Goal: Check status: Verify the current state of an ongoing process or item

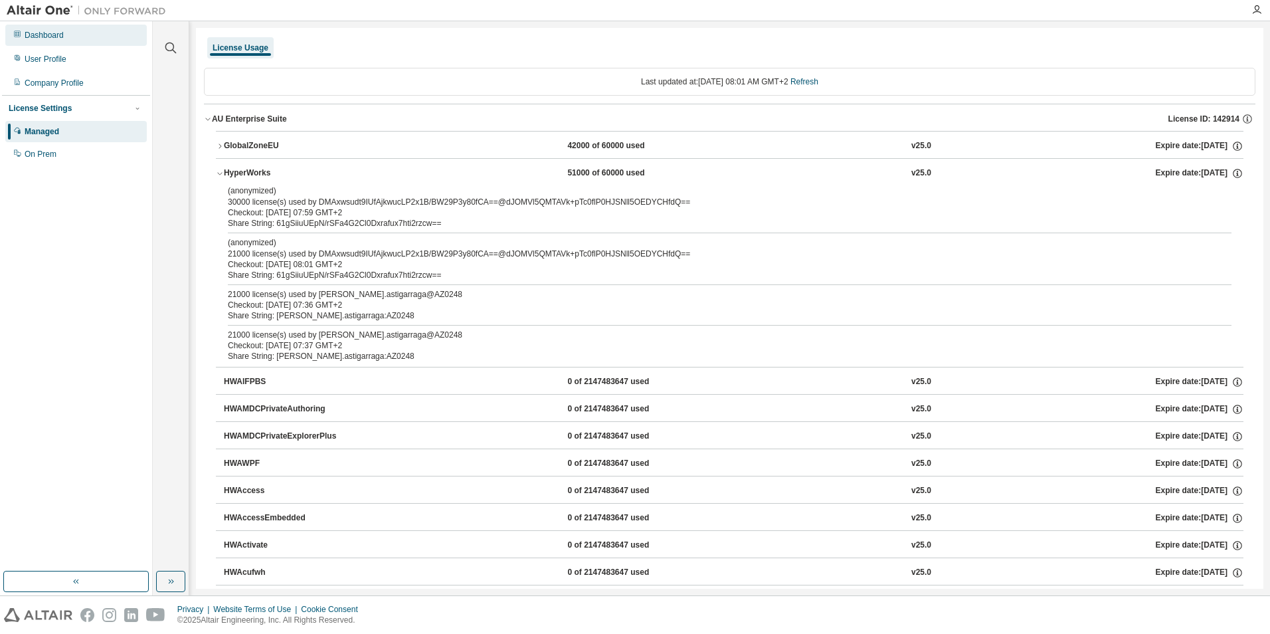
click at [67, 37] on div "Dashboard" at bounding box center [75, 35] width 141 height 21
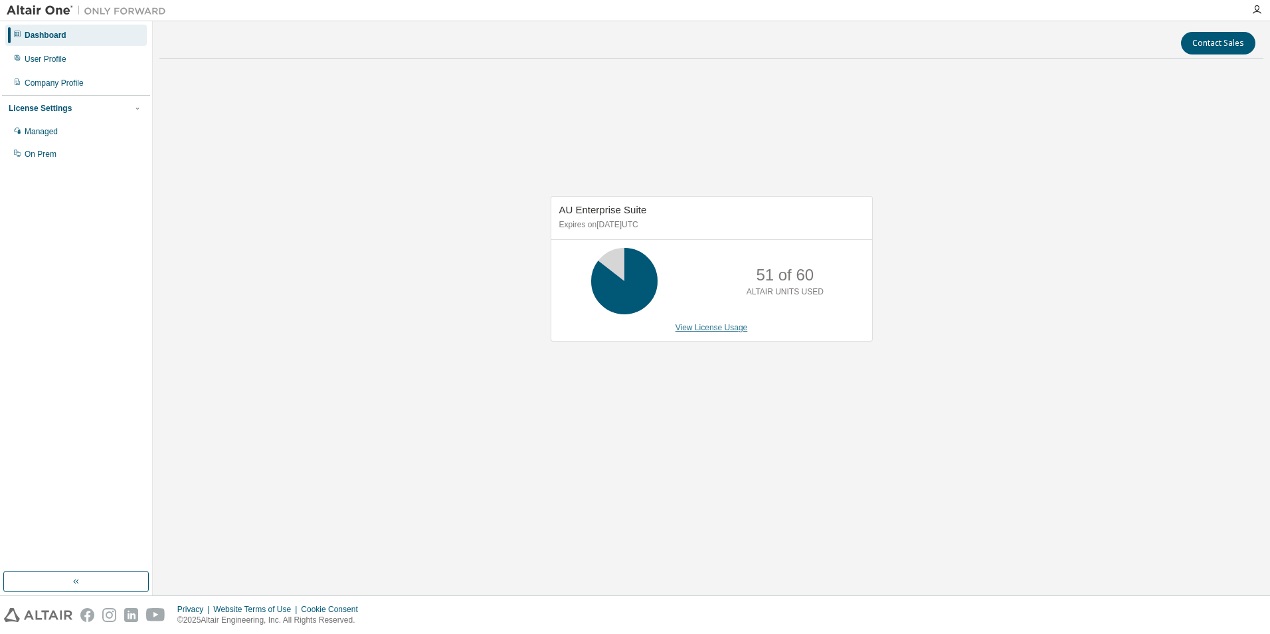
click at [715, 323] on link "View License Usage" at bounding box center [712, 327] width 72 height 9
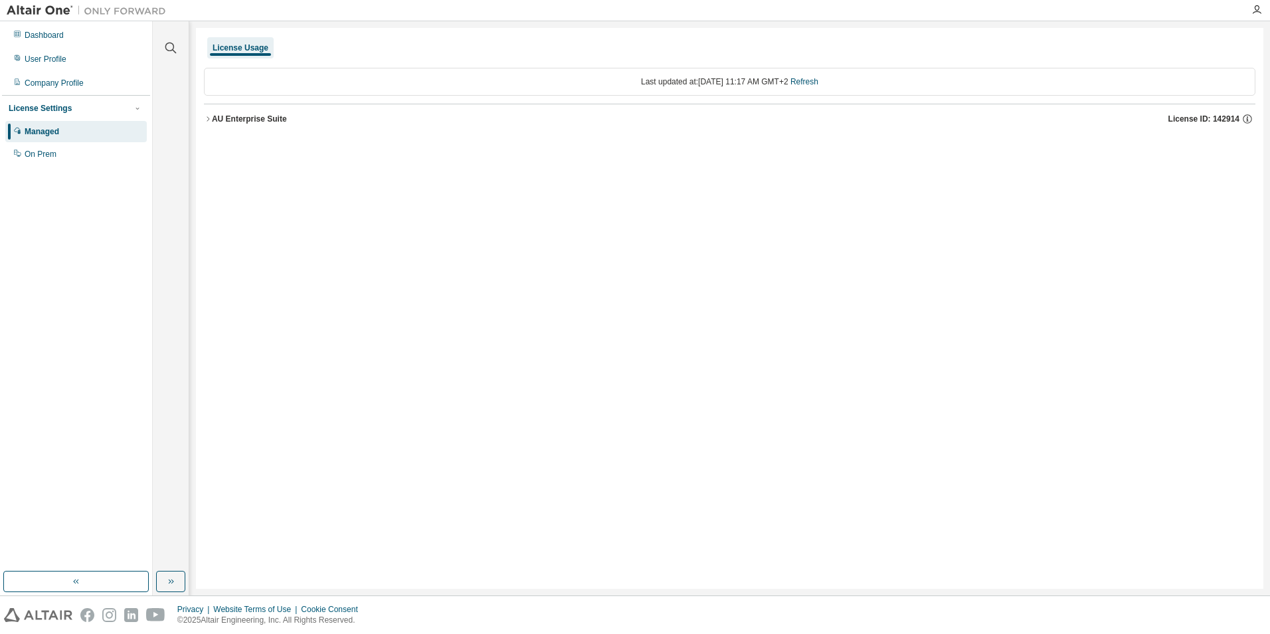
click at [210, 119] on icon "button" at bounding box center [208, 119] width 8 height 8
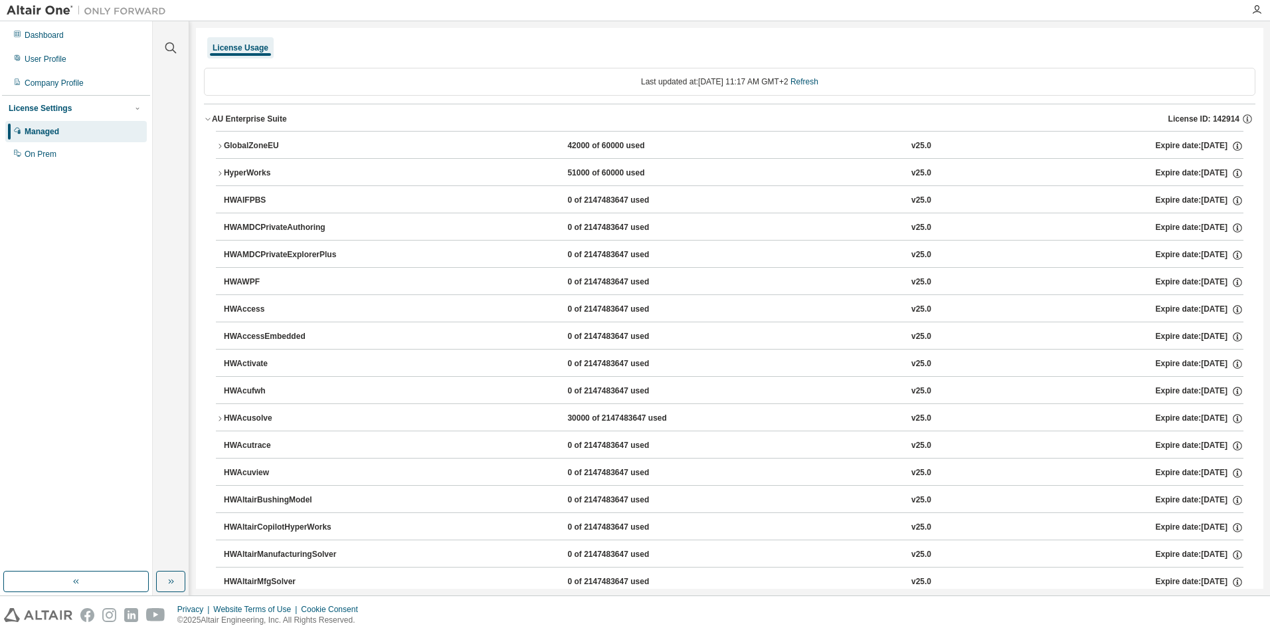
click at [224, 169] on div "HyperWorks" at bounding box center [284, 173] width 120 height 12
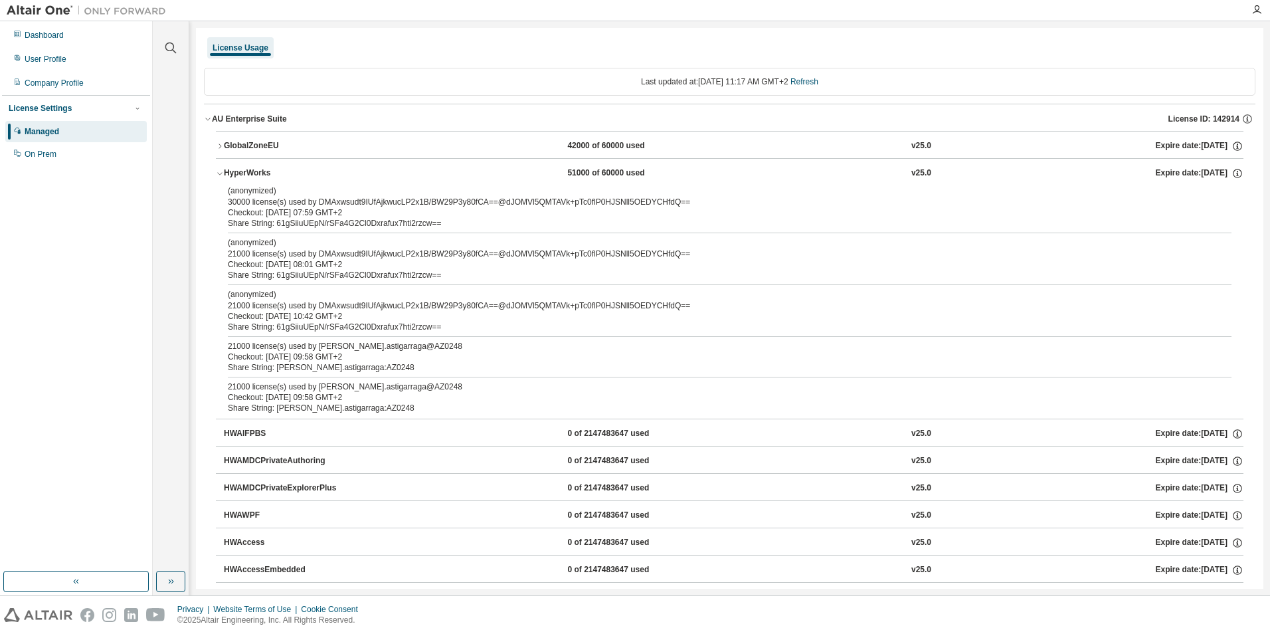
click at [218, 183] on button "HyperWorks 51000 of 60000 used v25.0 Expire date: [DATE]" at bounding box center [730, 173] width 1028 height 29
